Goal: Navigation & Orientation: Find specific page/section

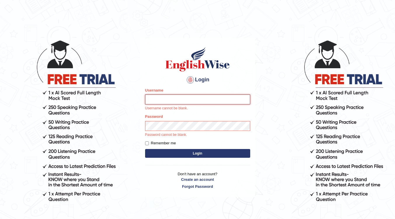
type input "surendra_parramatta"
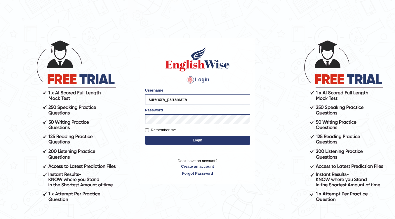
click at [211, 142] on button "Login" at bounding box center [197, 140] width 105 height 9
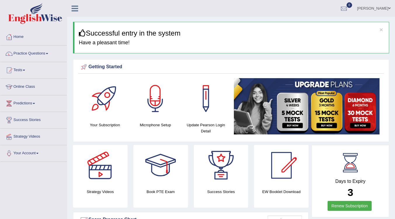
click at [43, 55] on link "Practice Questions" at bounding box center [33, 53] width 67 height 15
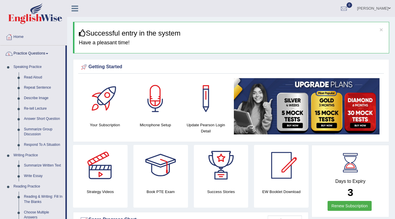
click at [48, 54] on span at bounding box center [47, 53] width 2 height 1
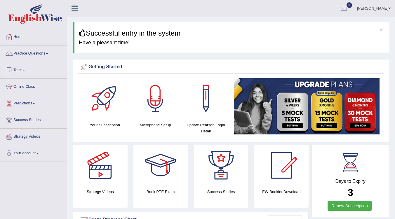
click at [18, 71] on link "Tests" at bounding box center [33, 69] width 67 height 15
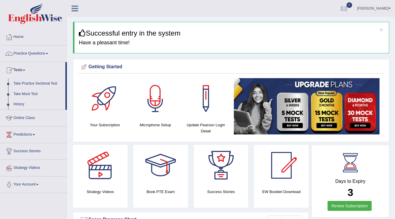
click at [25, 70] on span at bounding box center [24, 70] width 2 height 1
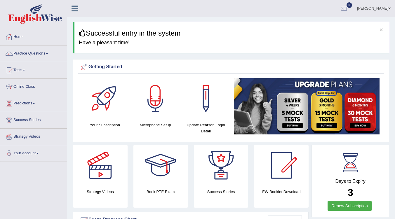
click at [48, 54] on span at bounding box center [47, 53] width 2 height 1
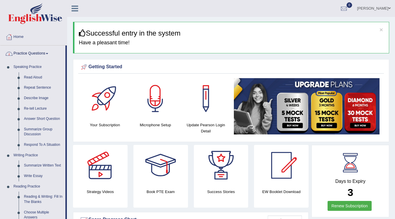
click at [48, 54] on span at bounding box center [47, 53] width 2 height 1
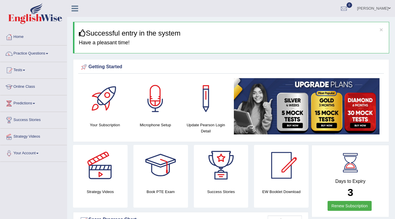
click at [25, 70] on span at bounding box center [24, 70] width 2 height 1
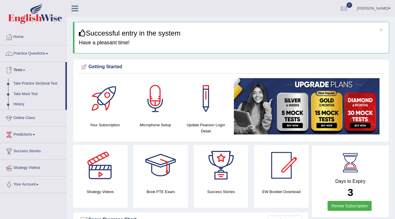
click at [25, 70] on span at bounding box center [24, 70] width 2 height 1
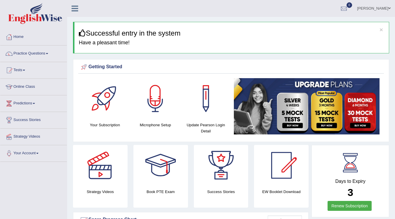
click at [34, 108] on link "Predictions" at bounding box center [33, 102] width 67 height 15
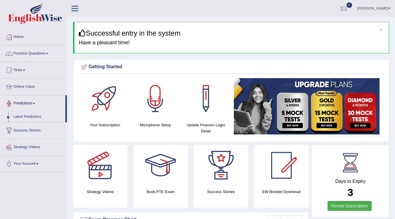
click at [35, 104] on span at bounding box center [34, 103] width 2 height 1
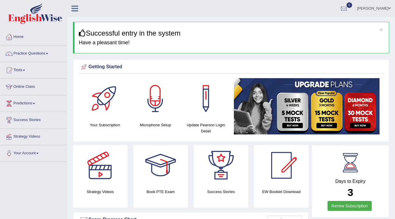
click at [48, 54] on span at bounding box center [47, 53] width 2 height 1
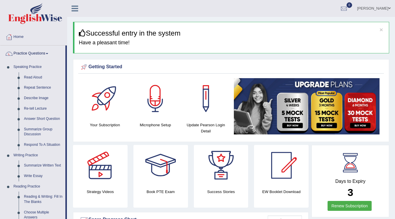
click at [48, 54] on span at bounding box center [47, 53] width 2 height 1
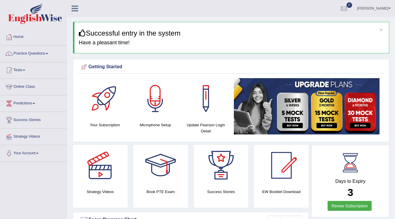
click at [264, 1] on ul "[PERSON_NAME] Toggle navigation Username: surendra_parramatta Access Type: Onli…" at bounding box center [279, 8] width 229 height 17
